Goal: Information Seeking & Learning: Learn about a topic

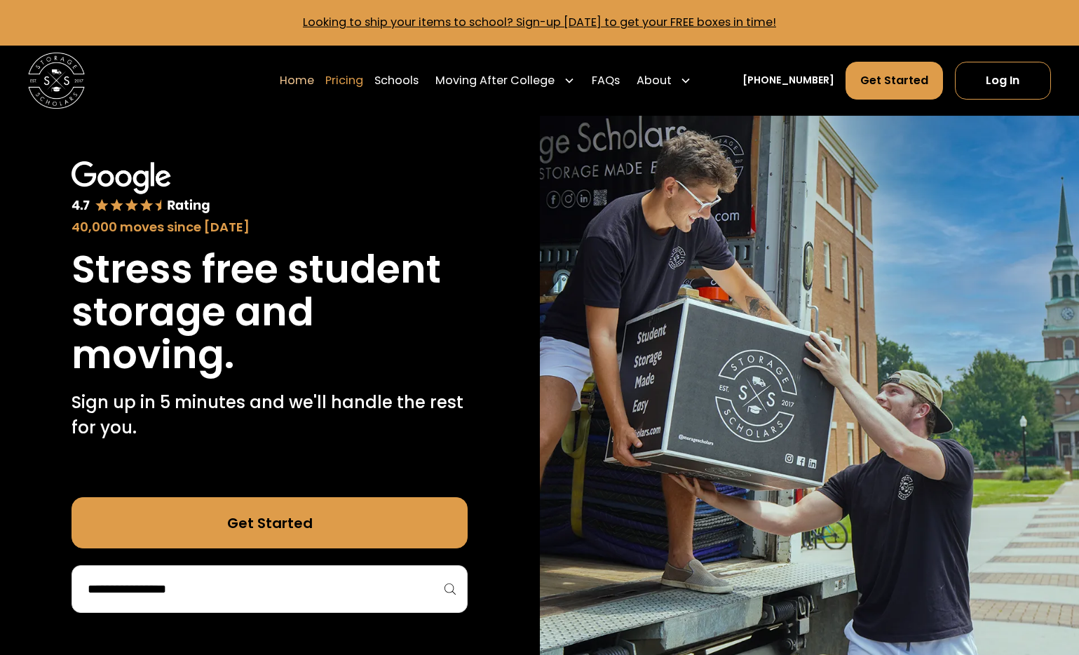
click at [363, 85] on link "Pricing" at bounding box center [344, 80] width 38 height 39
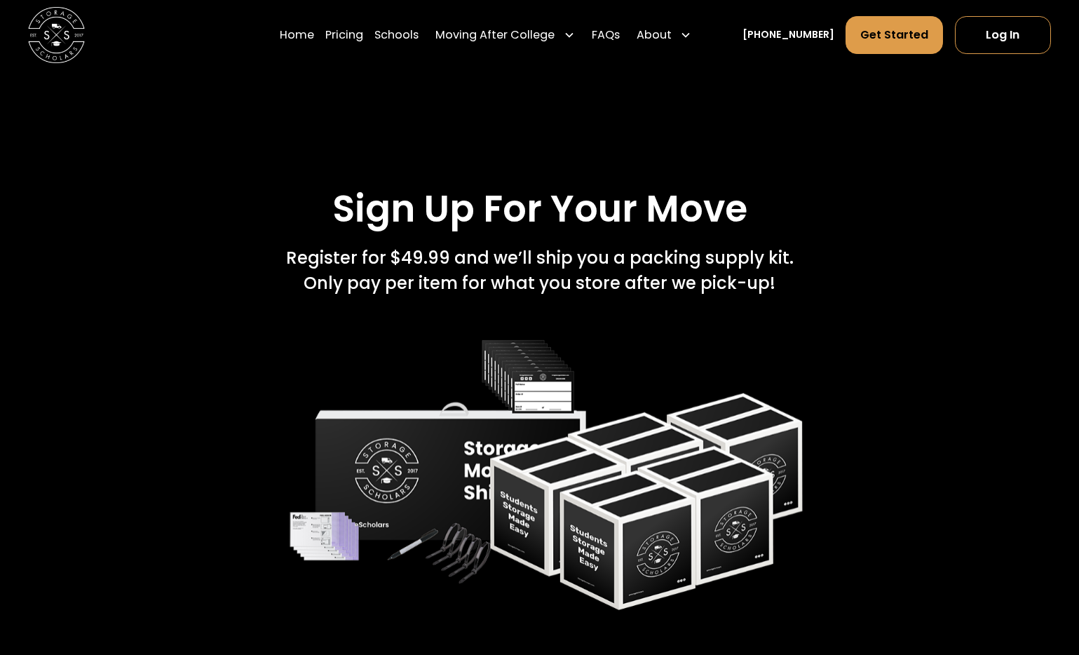
scroll to position [1929, 0]
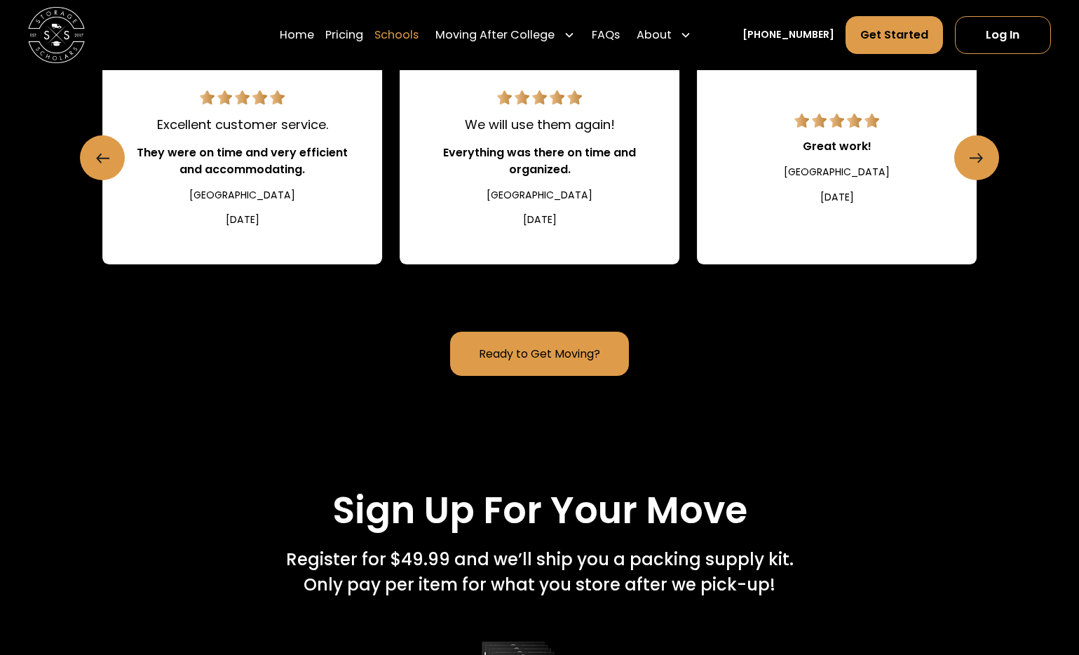
click at [412, 37] on link "Schools" at bounding box center [396, 34] width 44 height 39
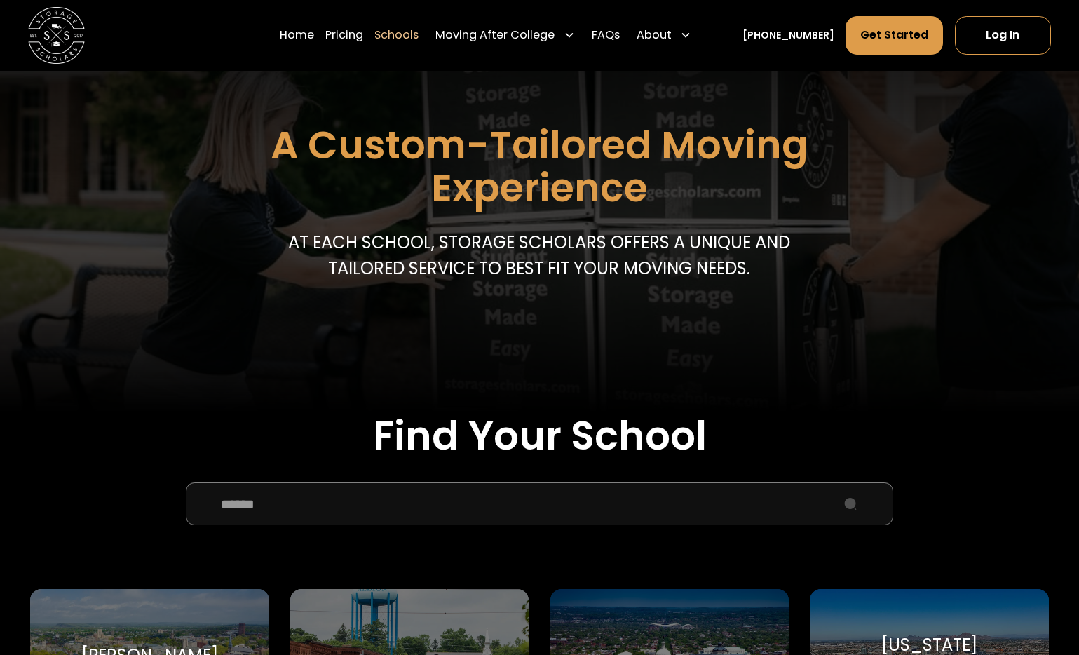
scroll to position [160, 0]
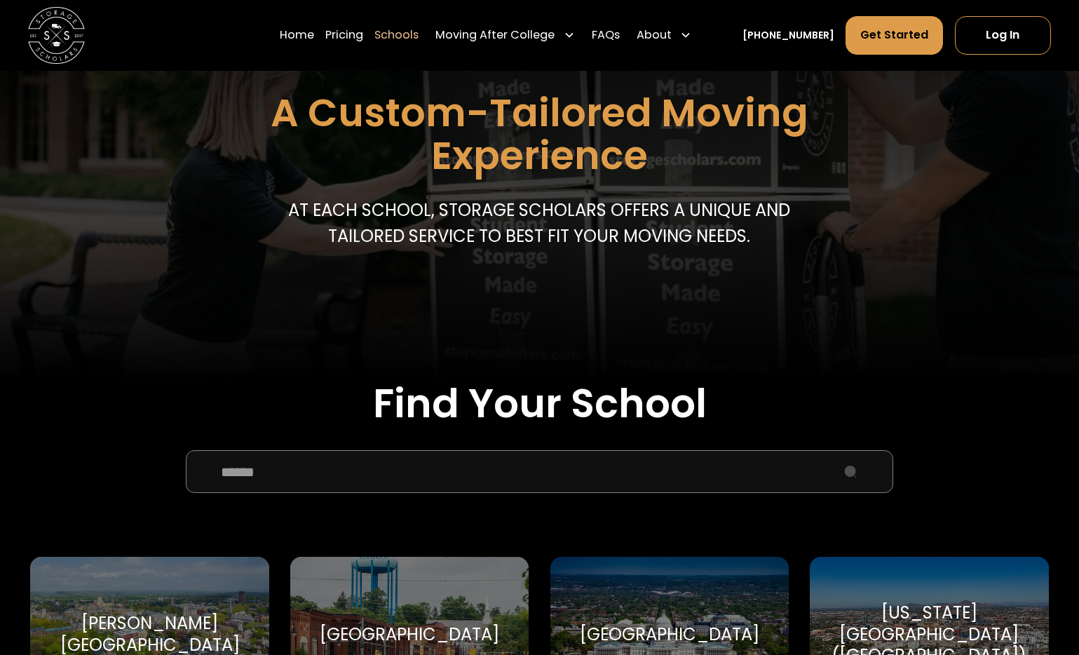
click at [290, 486] on input "School Select Form" at bounding box center [539, 471] width 707 height 43
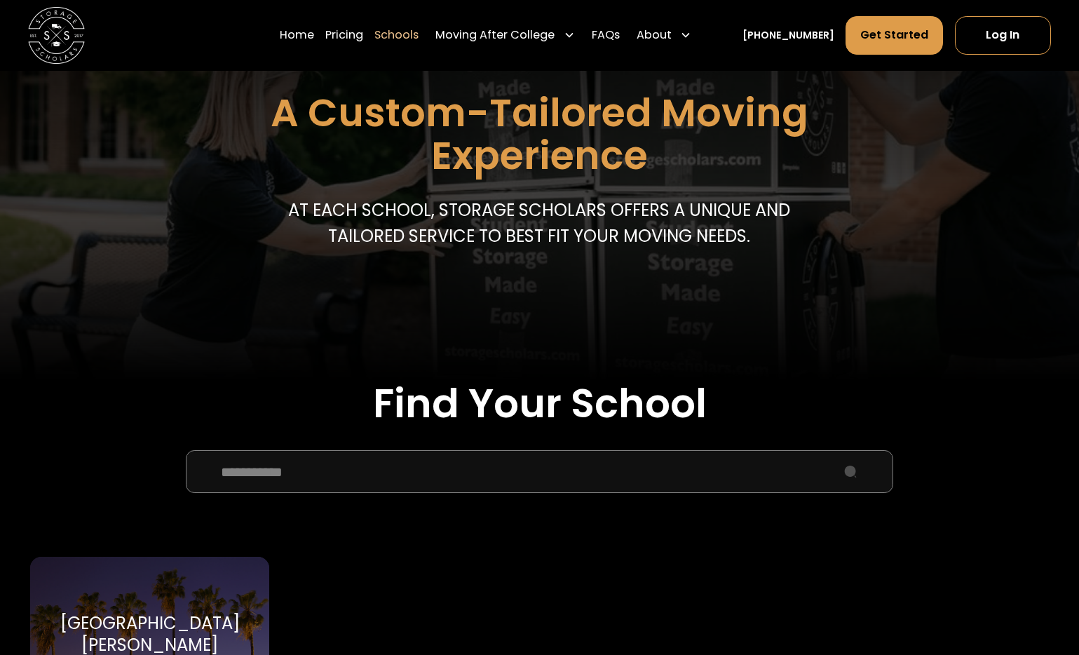
type input "**********"
click at [195, 623] on div "[GEOGRAPHIC_DATA][PERSON_NAME]" at bounding box center [150, 634] width 205 height 43
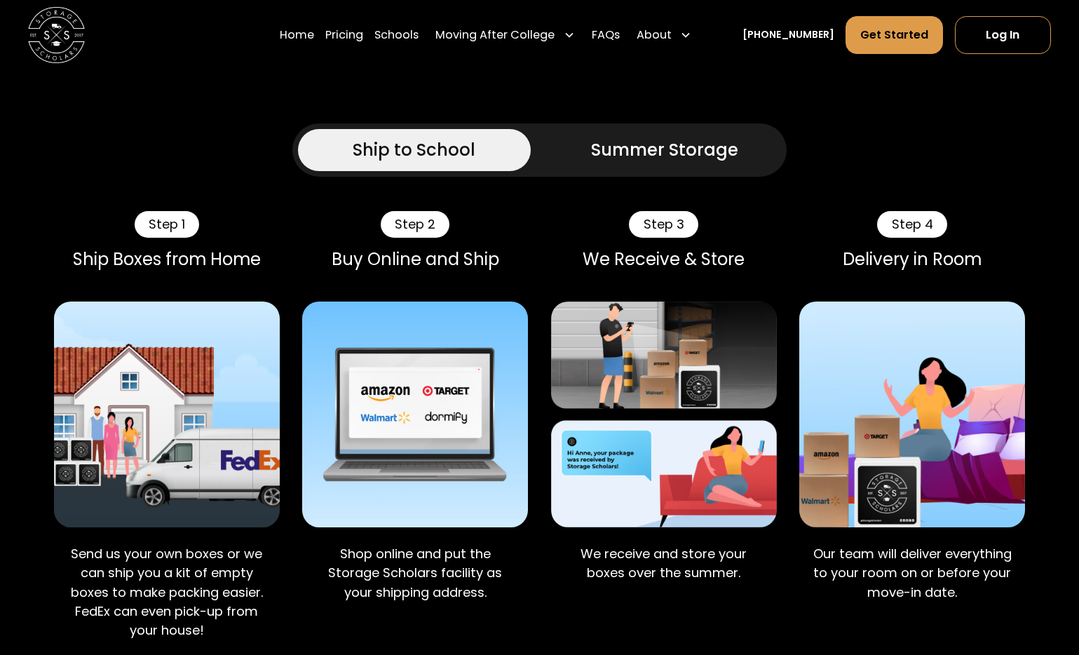
scroll to position [1121, 0]
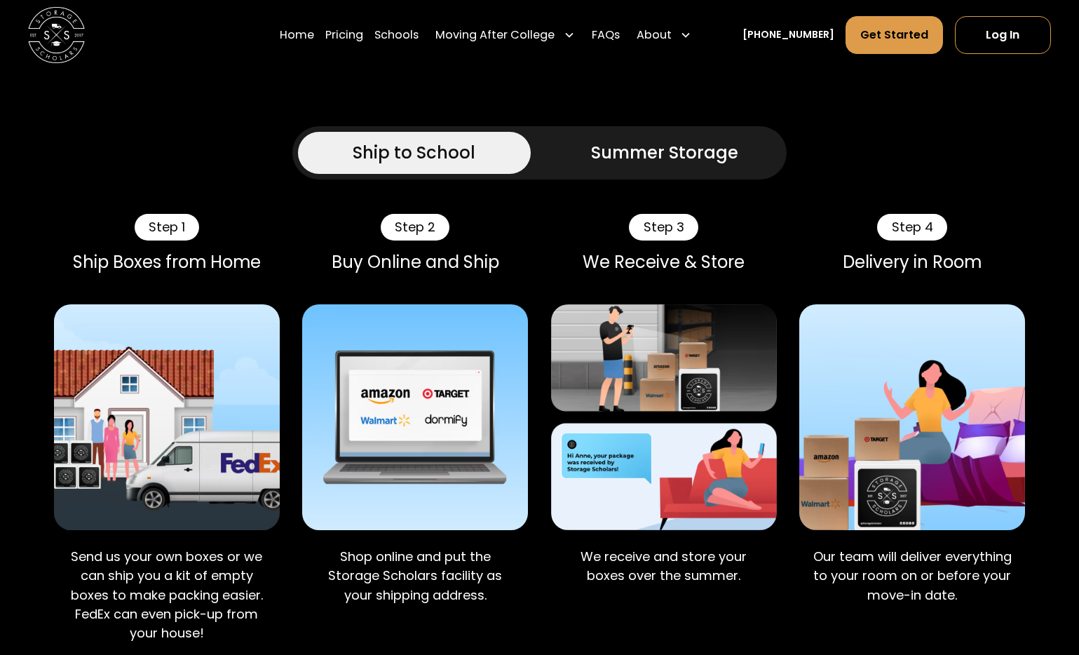
click at [669, 168] on link "Summer Storage" at bounding box center [664, 153] width 233 height 43
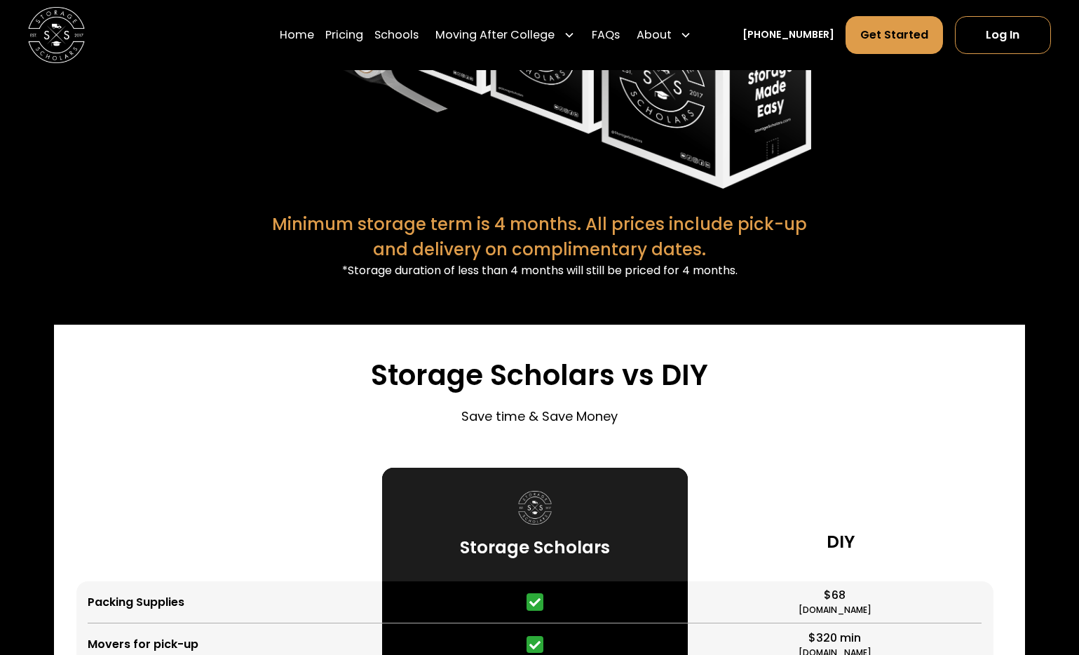
scroll to position [3300, 0]
